Goal: Information Seeking & Learning: Learn about a topic

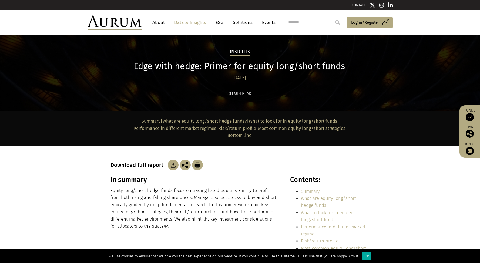
click at [128, 74] on div "Edge with hedge: Primer for equity long/short funds [DATE]" at bounding box center [239, 71] width 258 height 21
click at [234, 94] on div "33 min read" at bounding box center [240, 93] width 22 height 7
drag, startPoint x: 228, startPoint y: 94, endPoint x: 263, endPoint y: 97, distance: 34.9
click at [263, 97] on div "33 min read" at bounding box center [239, 100] width 259 height 21
click at [239, 99] on div "33 min read" at bounding box center [239, 100] width 259 height 21
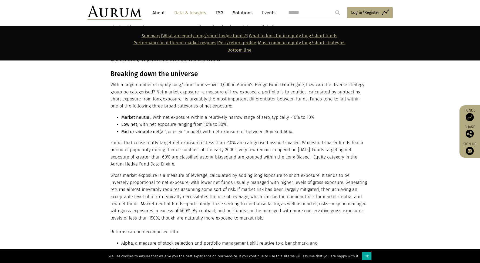
scroll to position [690, 0]
